Goal: Task Accomplishment & Management: Use online tool/utility

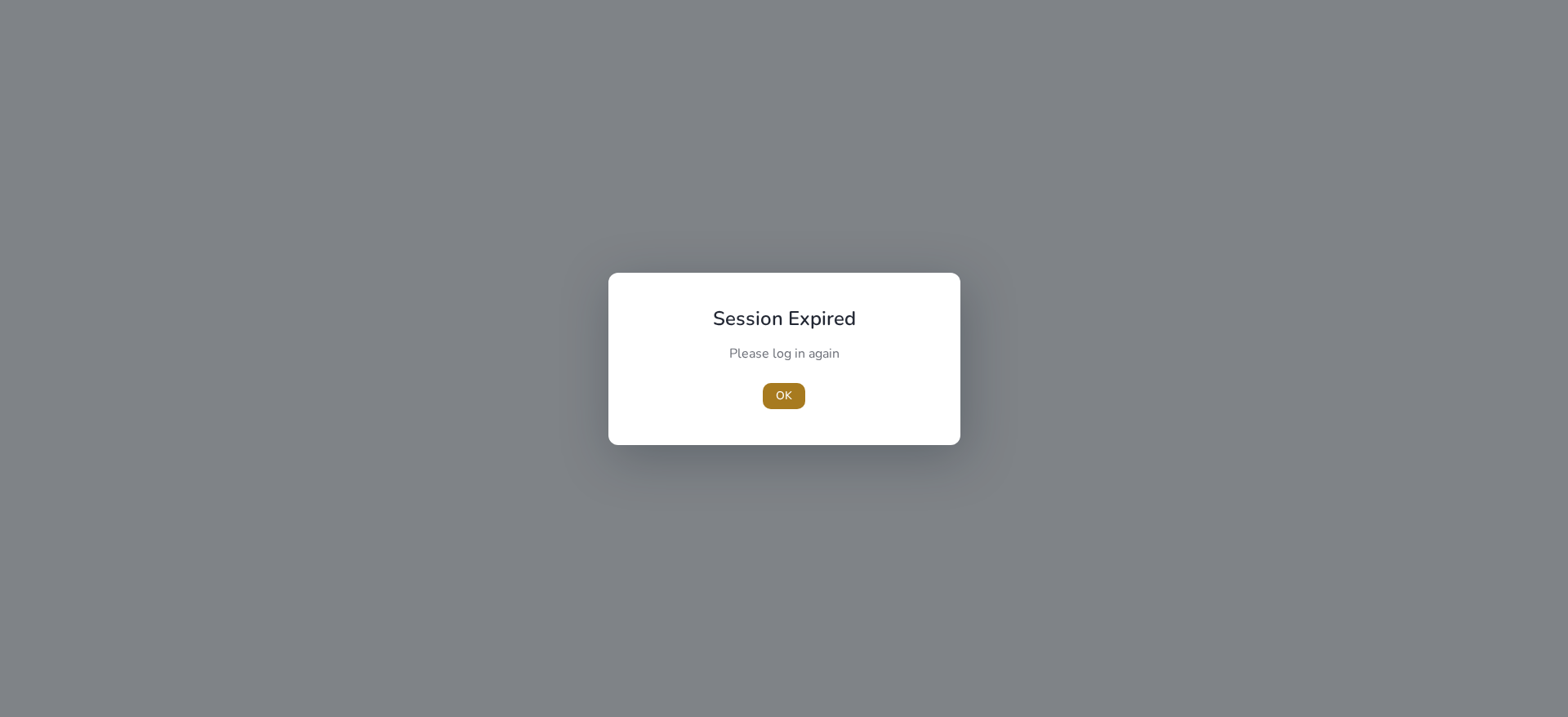
click at [770, 391] on span "button" at bounding box center [784, 395] width 43 height 39
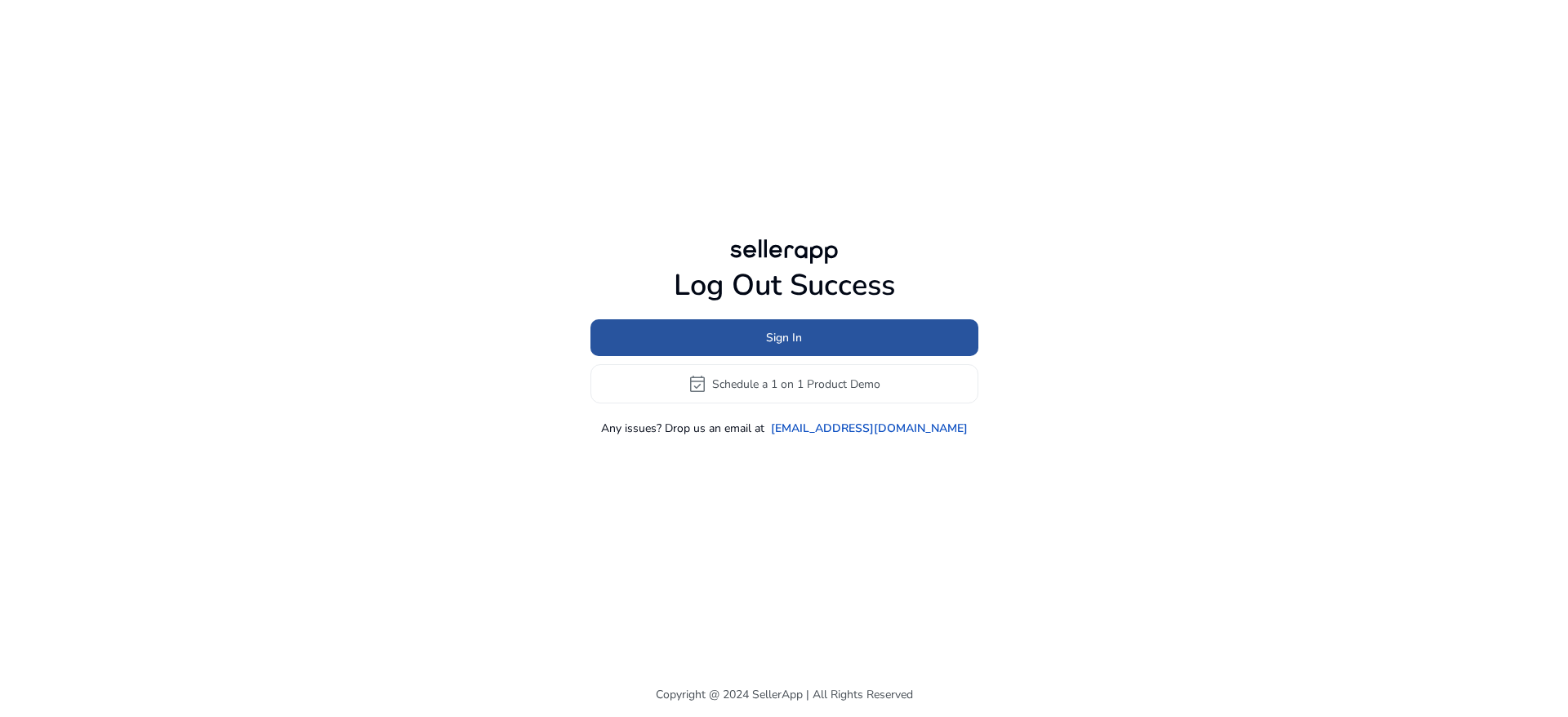
click at [775, 343] on span "Sign In" at bounding box center [784, 338] width 36 height 17
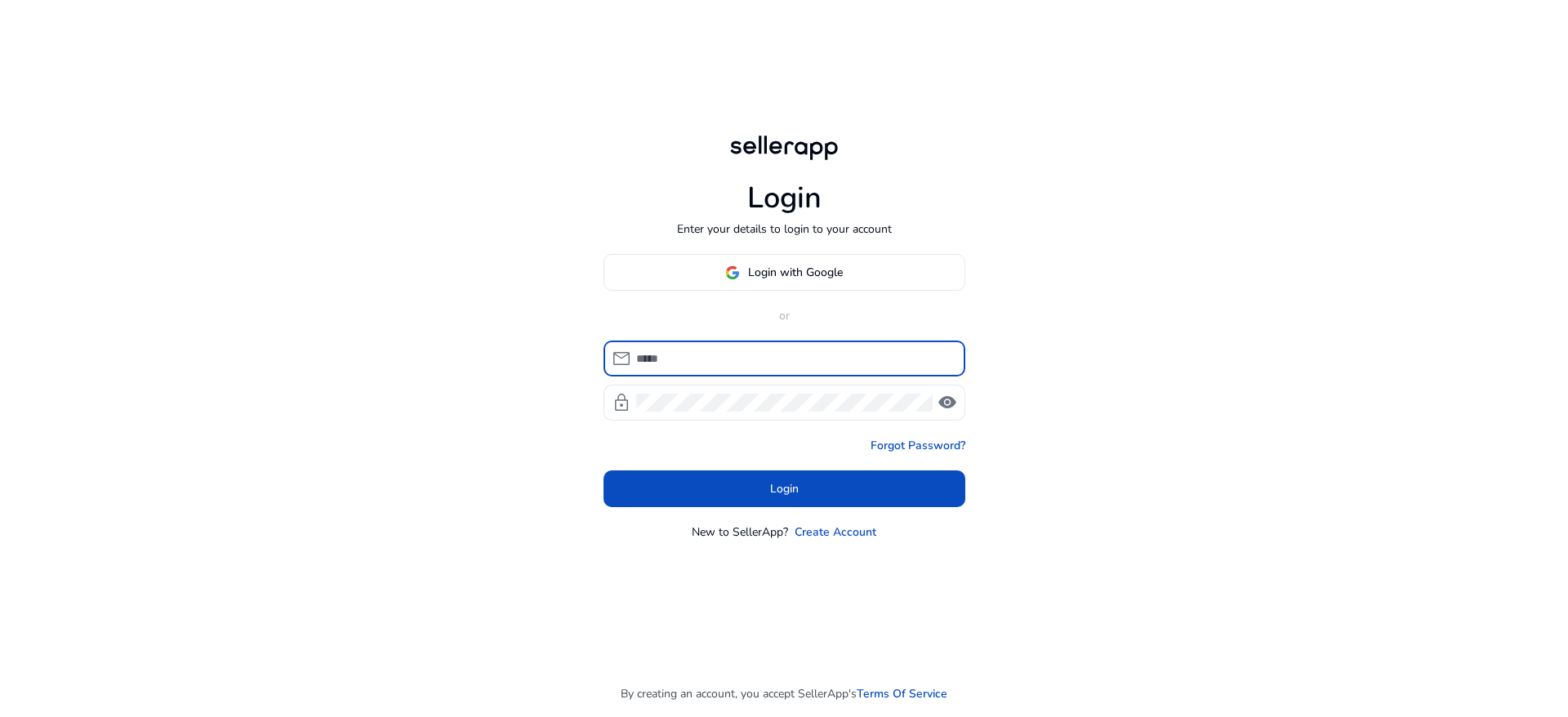
type input "**********"
click at [801, 490] on span at bounding box center [784, 489] width 361 height 39
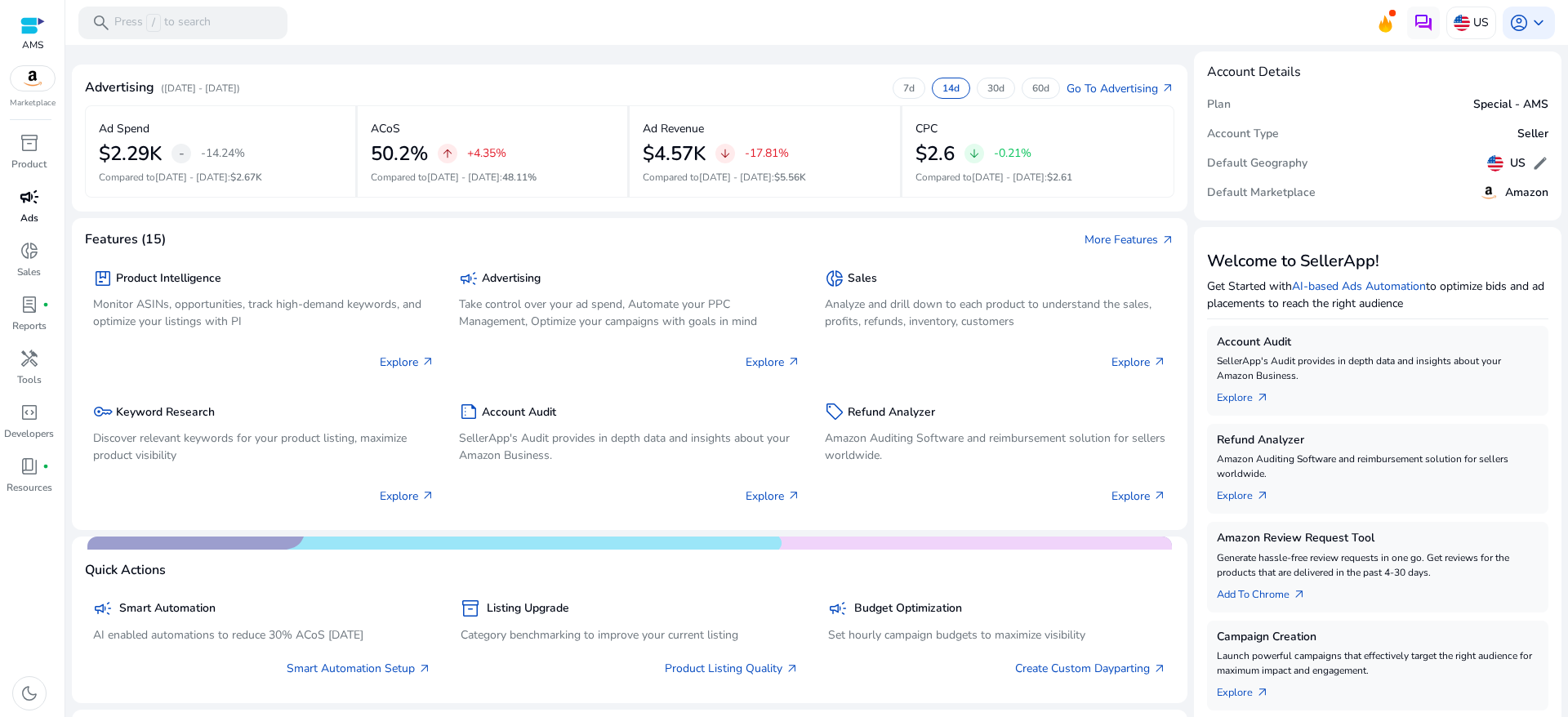
click at [20, 200] on span "campaign" at bounding box center [30, 197] width 20 height 20
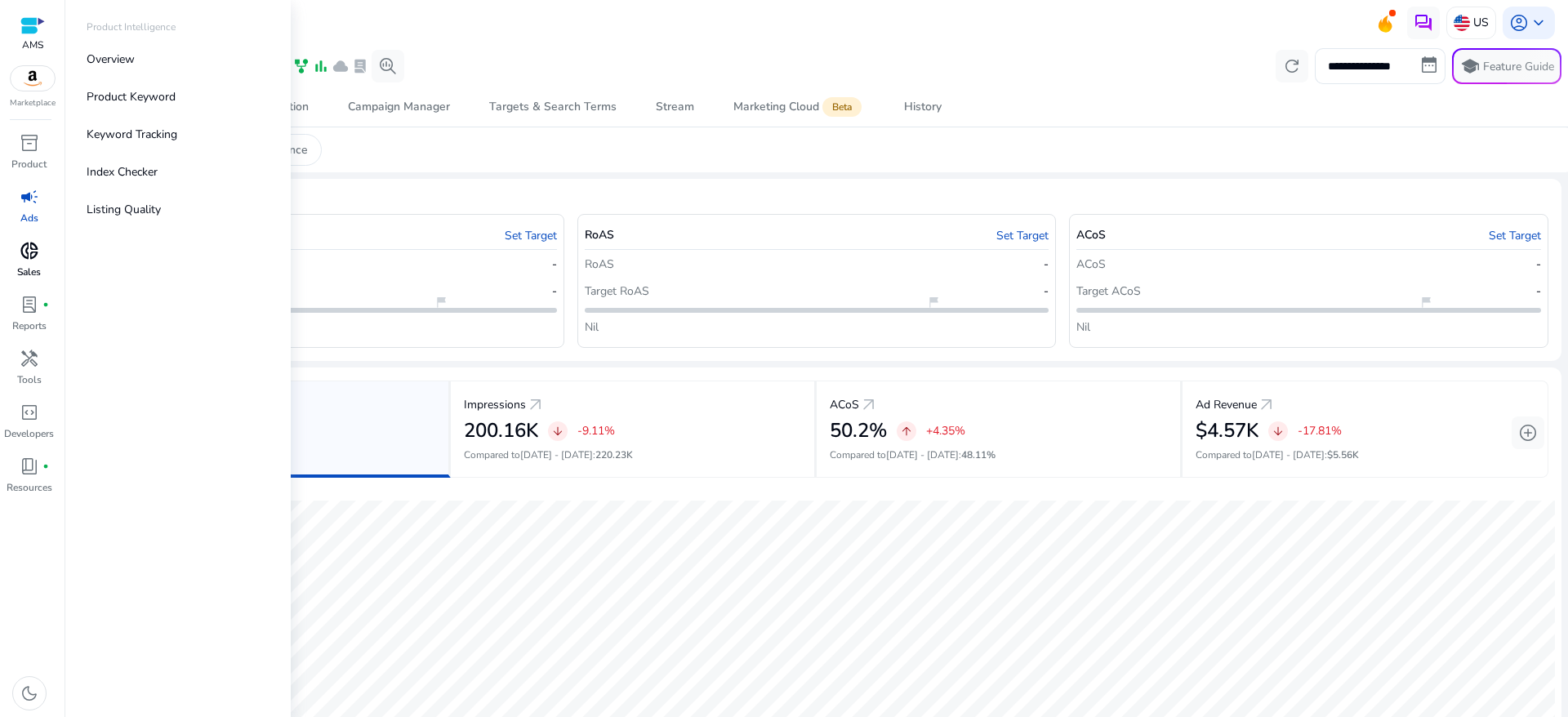
click at [34, 250] on span "donut_small" at bounding box center [30, 251] width 20 height 20
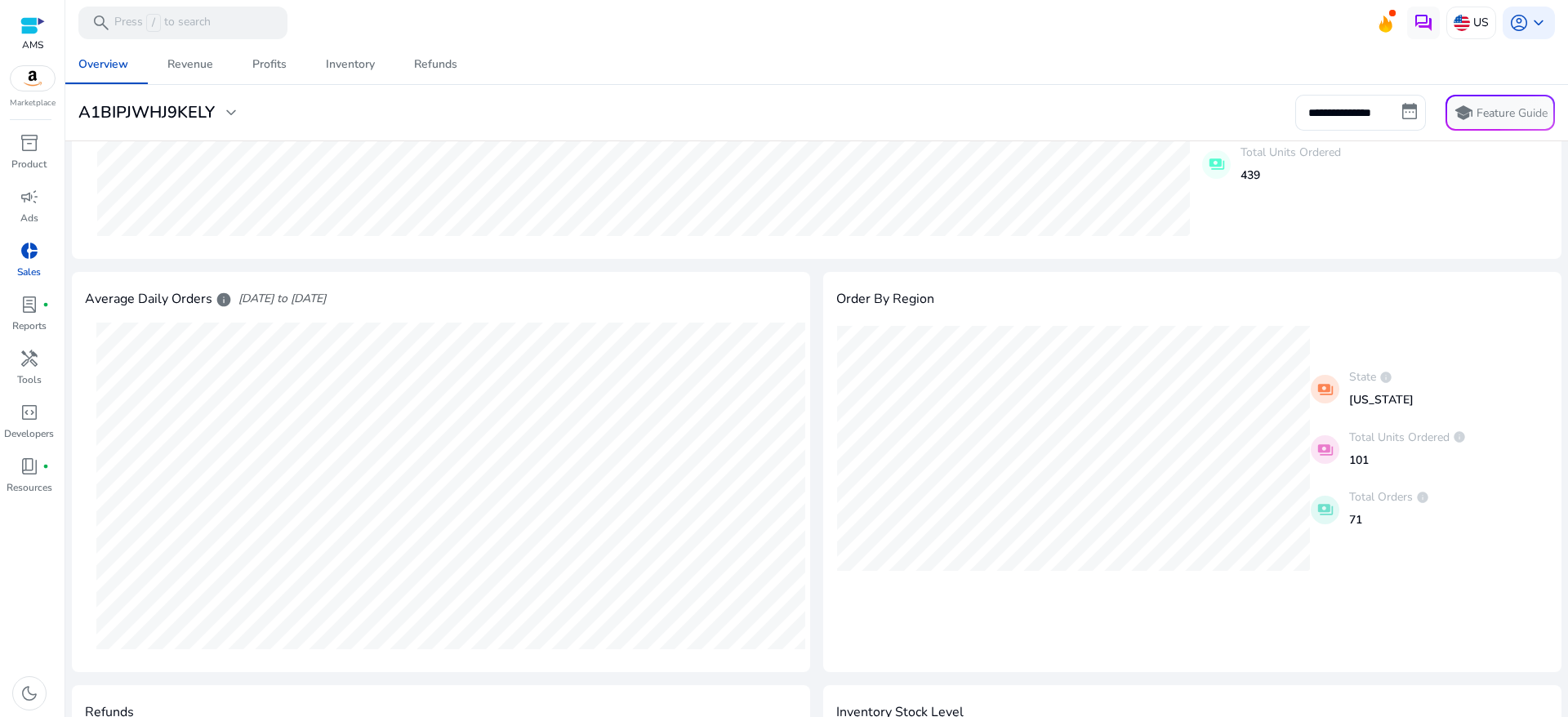
scroll to position [300, 0]
